Goal: Use online tool/utility

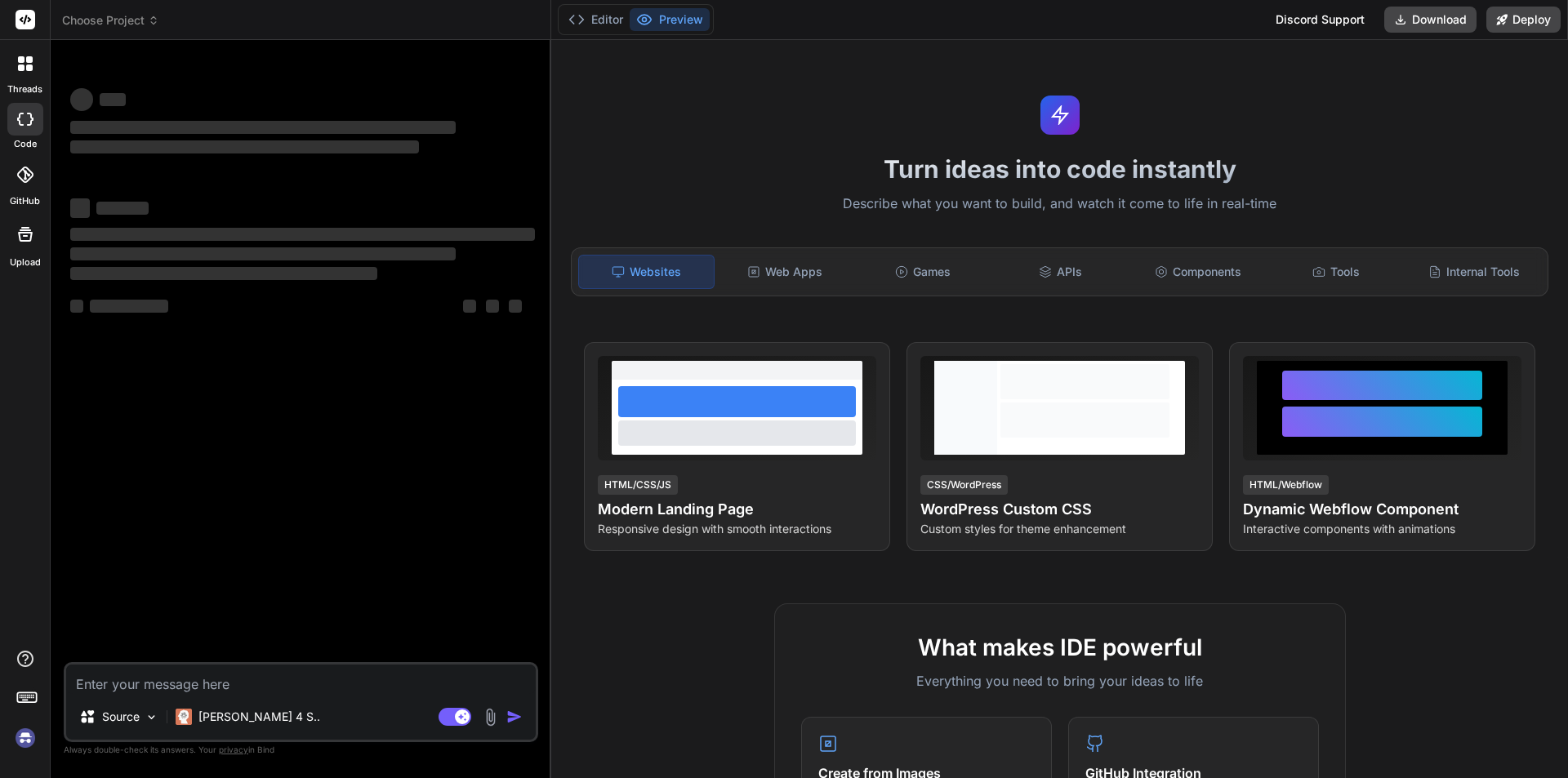
click at [682, 10] on button "Preview" at bounding box center [670, 19] width 80 height 23
click at [1314, 22] on div "Discord Support" at bounding box center [1320, 20] width 109 height 26
click at [572, 17] on polyline at bounding box center [572, 20] width 4 height 8
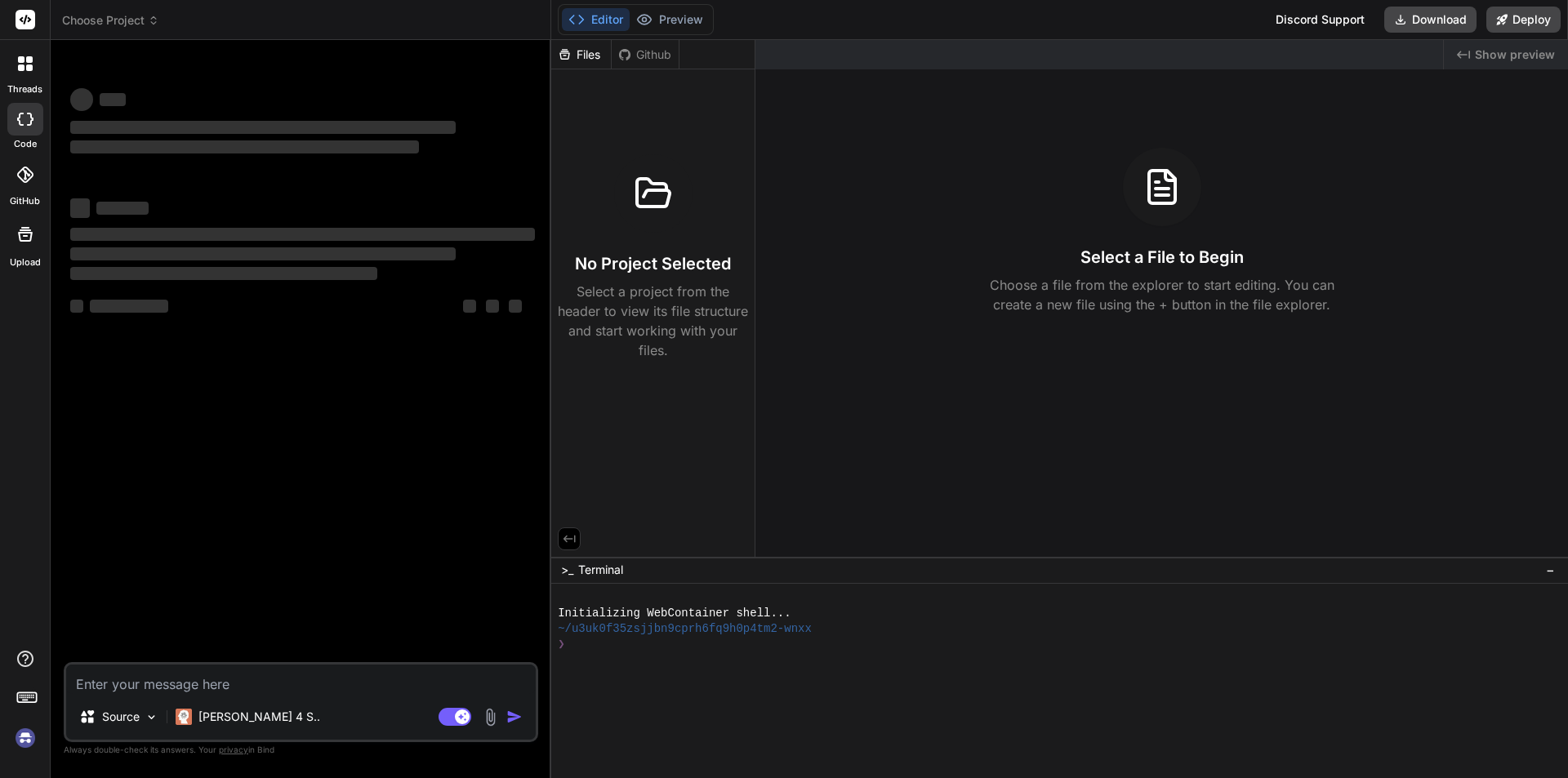
click at [581, 18] on polyline at bounding box center [581, 20] width 4 height 8
click at [654, 1] on div "Editor Preview Discord Support Download Deploy" at bounding box center [1060, 20] width 1017 height 40
click at [655, 12] on button "Preview" at bounding box center [670, 19] width 80 height 23
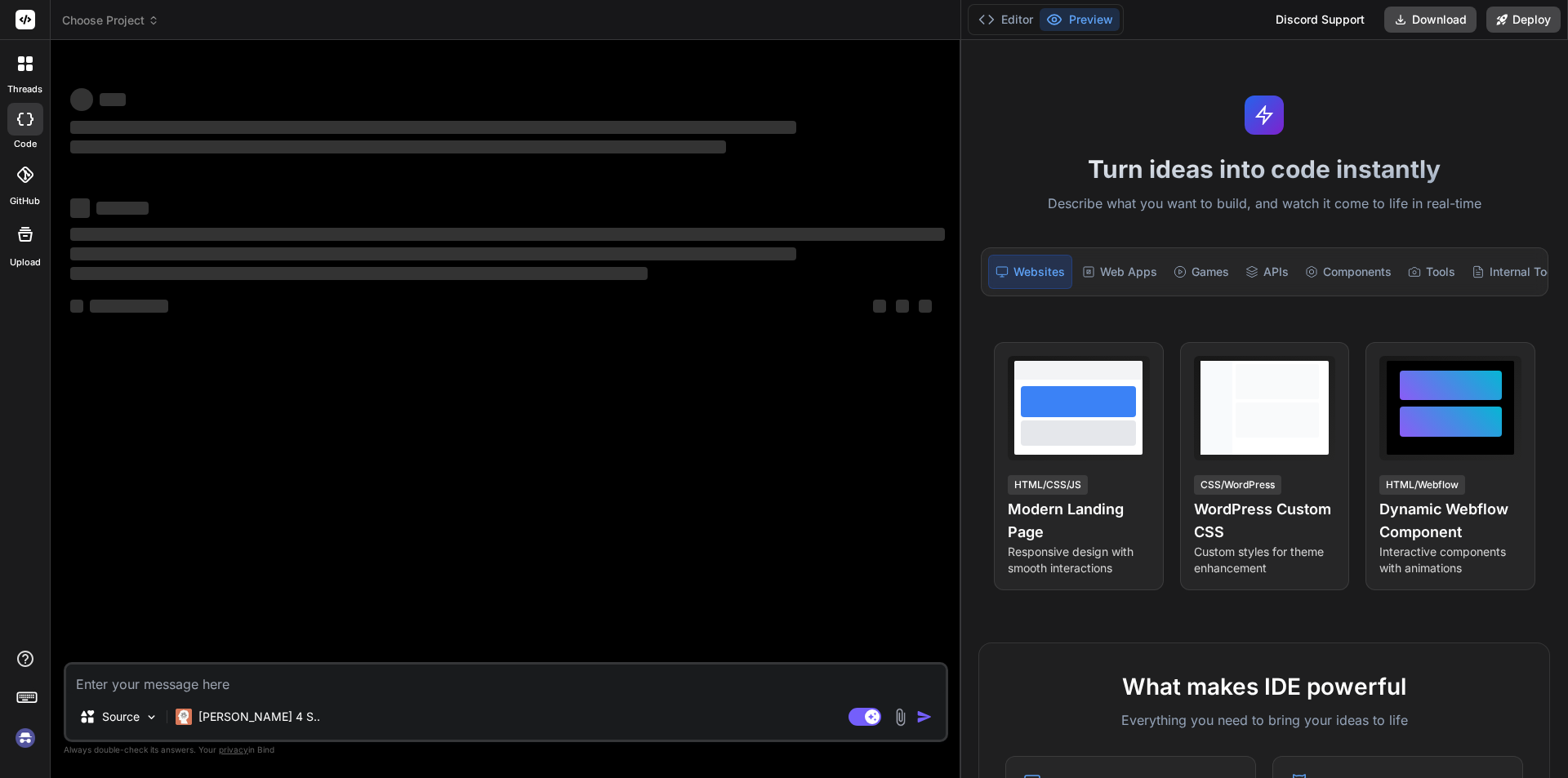
drag, startPoint x: 550, startPoint y: 71, endPoint x: 1560, endPoint y: 104, distance: 1010.5
click at [1562, 104] on div "Choose Project Created with Pixso. Bind AI Web Search Created with Pixso. Code …" at bounding box center [810, 389] width 1517 height 778
drag, startPoint x: 282, startPoint y: 321, endPoint x: 142, endPoint y: 401, distance: 161.2
click at [283, 322] on div "‌ ‌ ‌ ‌ ‌ ‌ ‌ ‌ ‌ ‌" at bounding box center [507, 262] width 874 height 146
click at [22, 25] on rect at bounding box center [26, 20] width 20 height 20
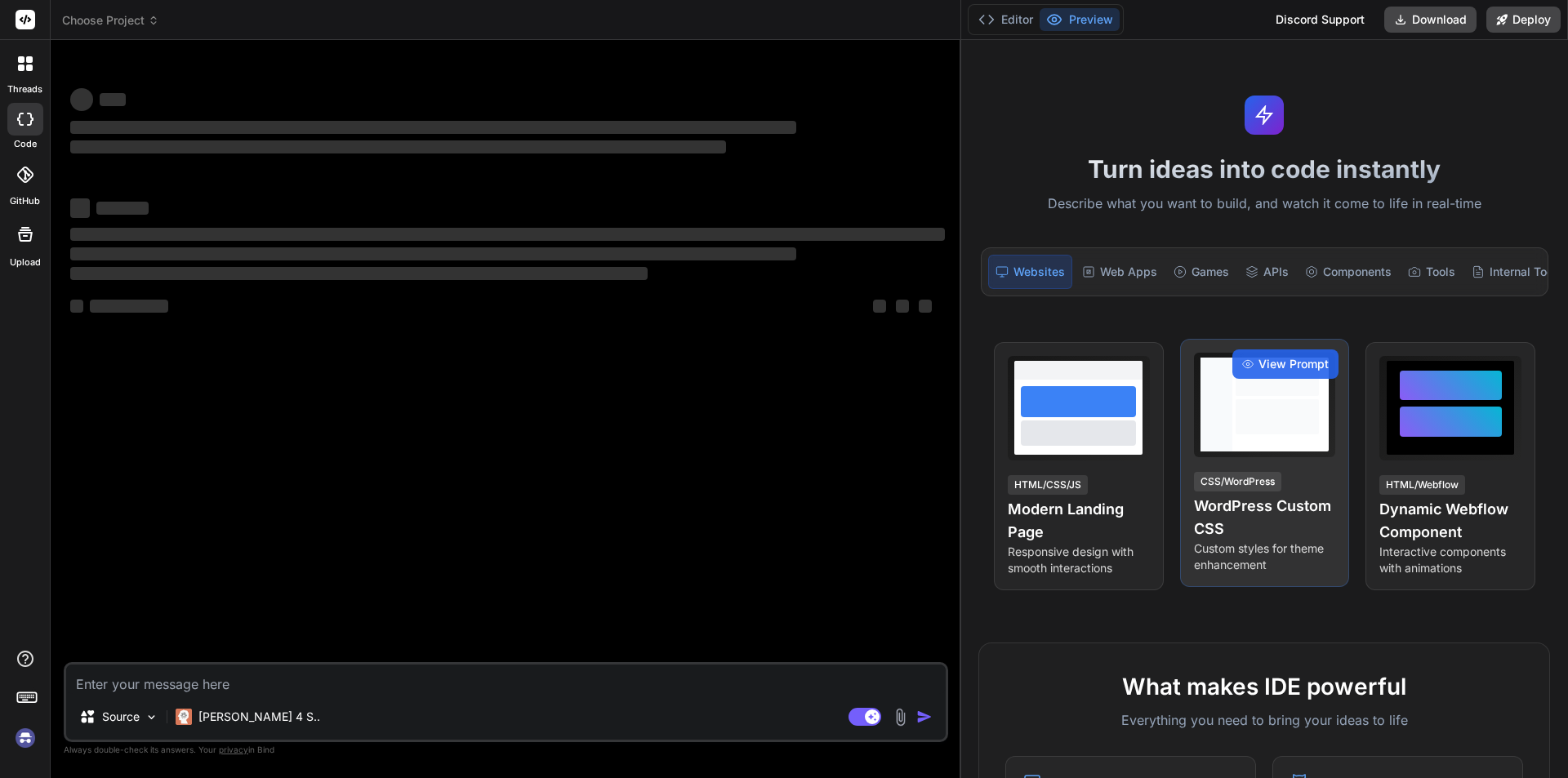
drag, startPoint x: 1250, startPoint y: 413, endPoint x: 1248, endPoint y: 441, distance: 28.1
click at [1251, 421] on div at bounding box center [1277, 417] width 82 height 35
click at [1259, 435] on div at bounding box center [1277, 417] width 82 height 35
click at [1258, 372] on span "View Prompt" at bounding box center [1293, 364] width 71 height 17
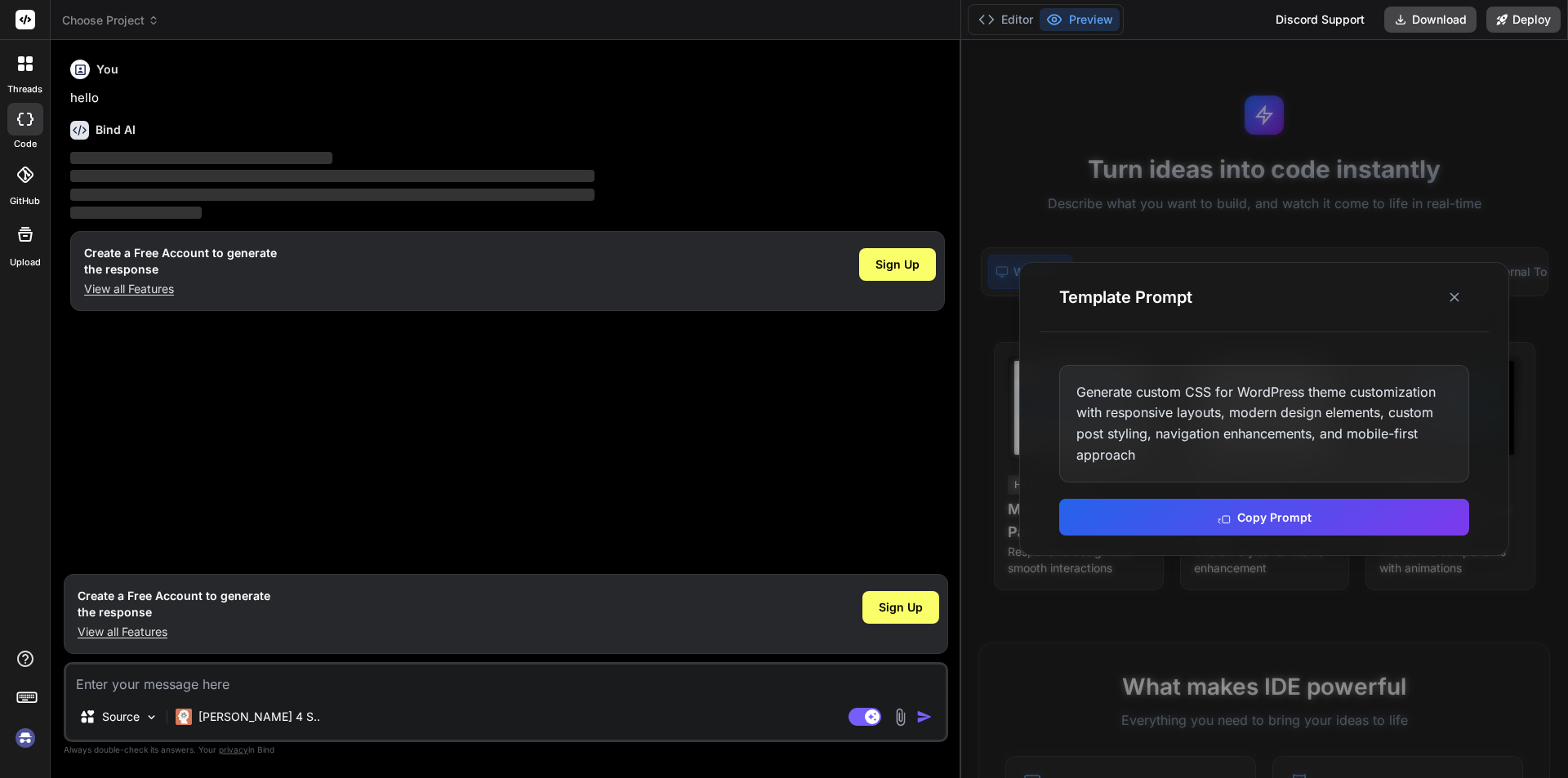
click at [163, 667] on textarea at bounding box center [505, 679] width 879 height 29
click at [863, 717] on rect at bounding box center [864, 716] width 32 height 18
type textarea "x"
click at [343, 472] on div "You hello Bind AI ‌ ‌ ‌ ‌ Create a Free Account to generate the response View a…" at bounding box center [507, 309] width 881 height 513
click at [124, 659] on div "You hello Bind AI ‌ ‌ ‌ ‌ Create a Free Account to generate the response View a…" at bounding box center [505, 415] width 884 height 724
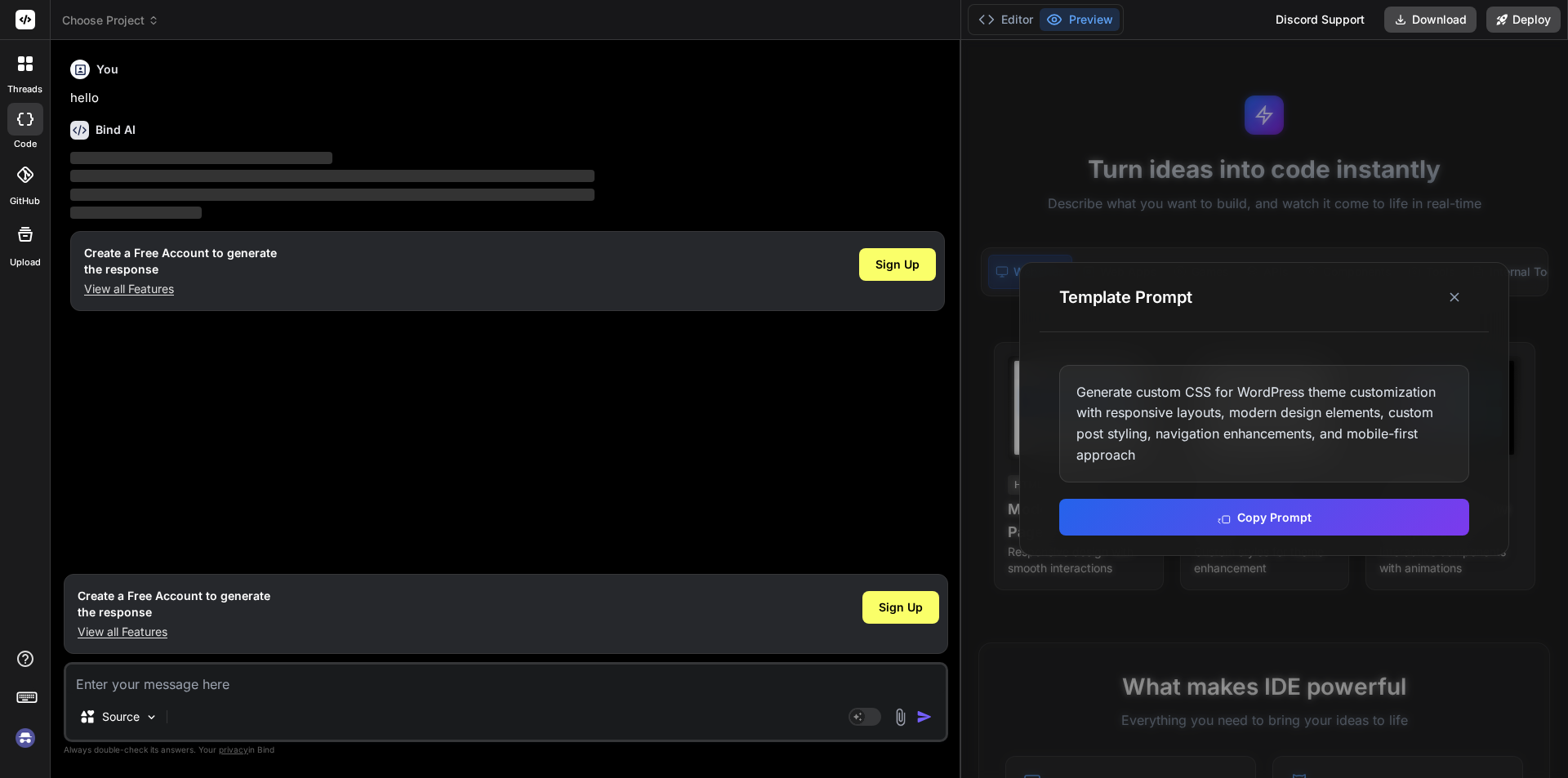
click at [125, 676] on textarea at bounding box center [505, 679] width 879 height 29
type textarea "v"
type textarea "x"
type textarea "vv"
type textarea "x"
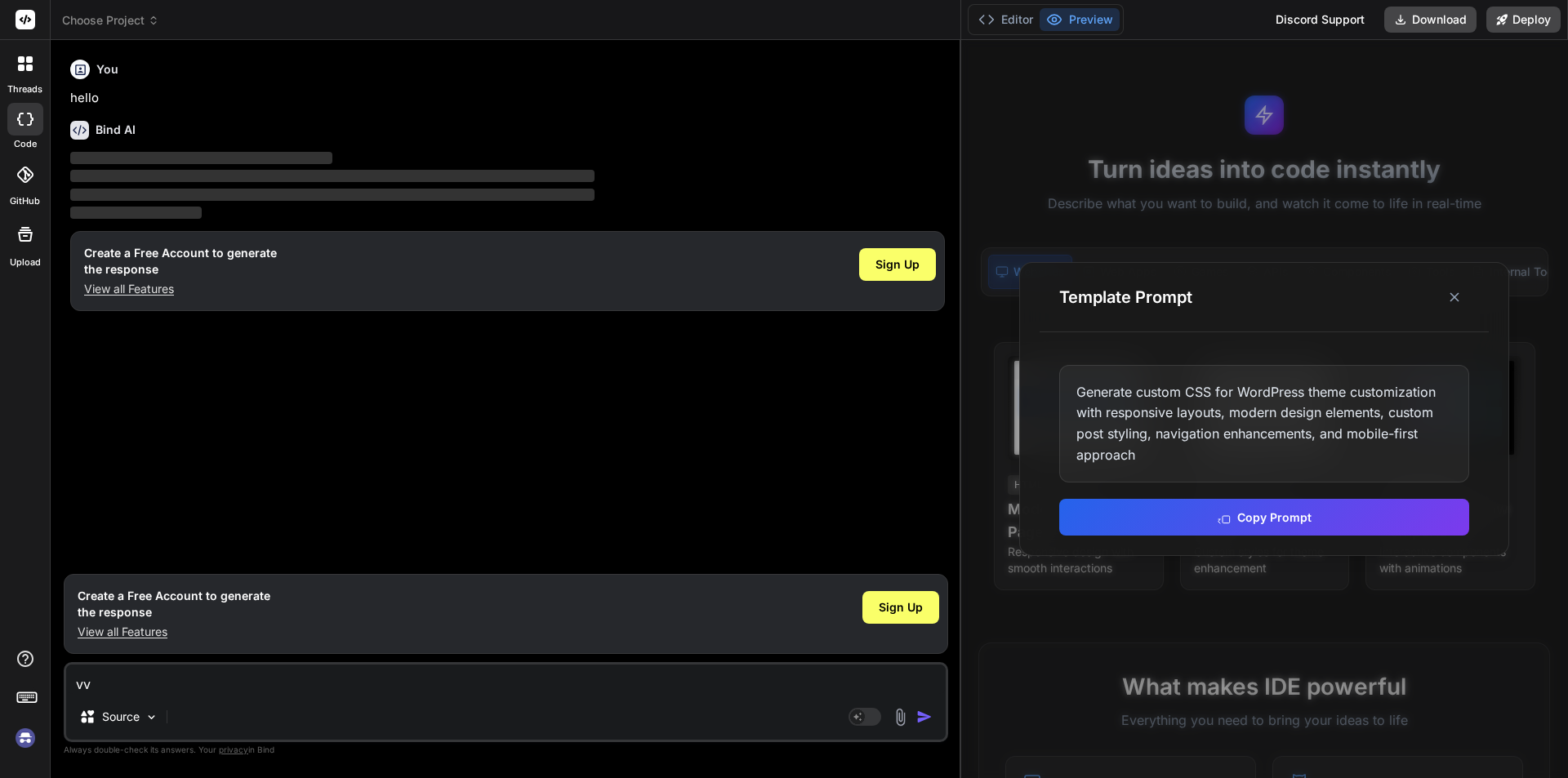
type textarea "vvv"
type textarea "x"
type textarea "vvvv"
type textarea "x"
type textarea "vvvv"
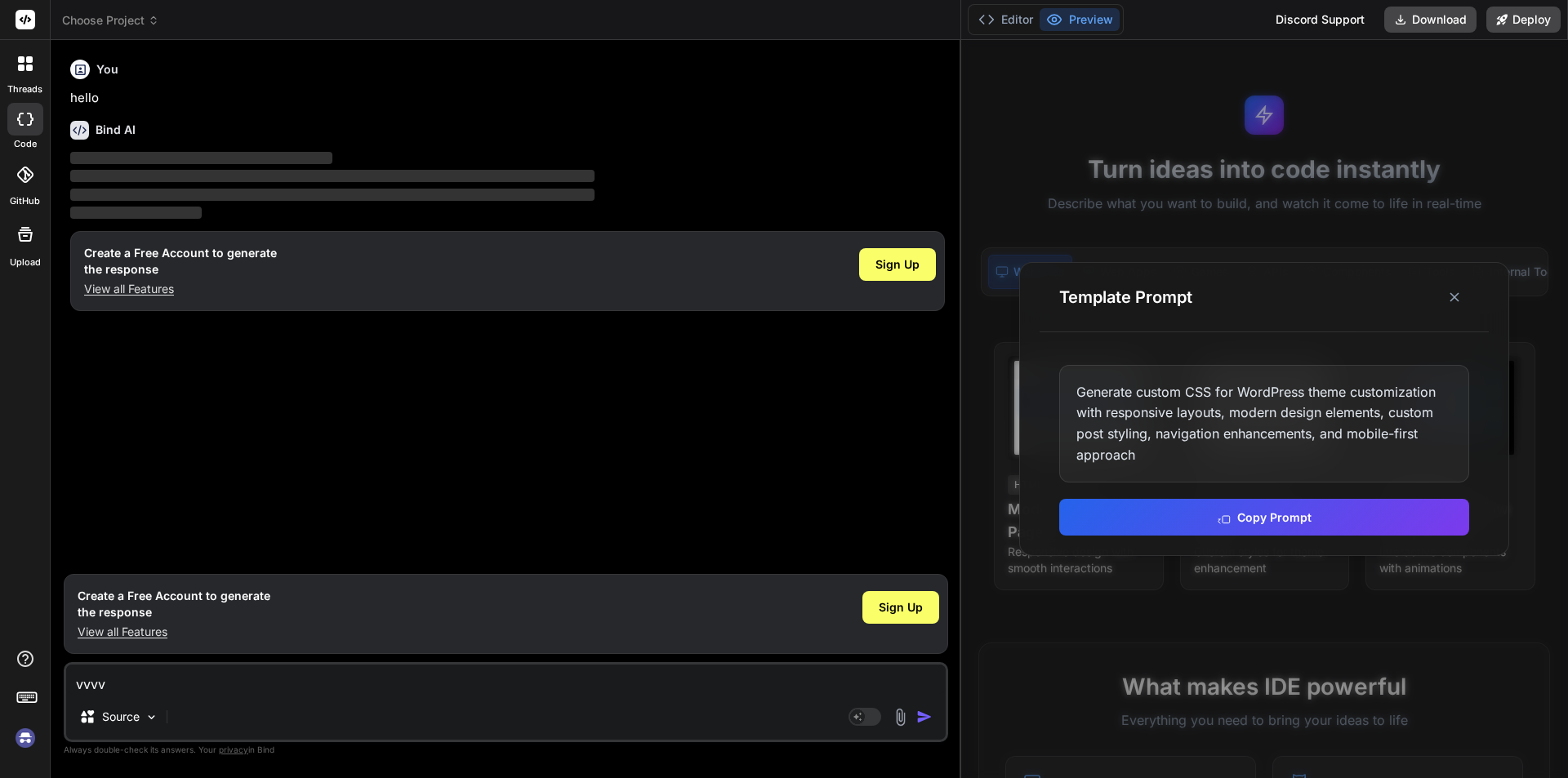
drag, startPoint x: 917, startPoint y: 717, endPoint x: 1027, endPoint y: 694, distance: 112.4
click at [918, 717] on img "button" at bounding box center [924, 716] width 17 height 17
